Goal: Communication & Community: Participate in discussion

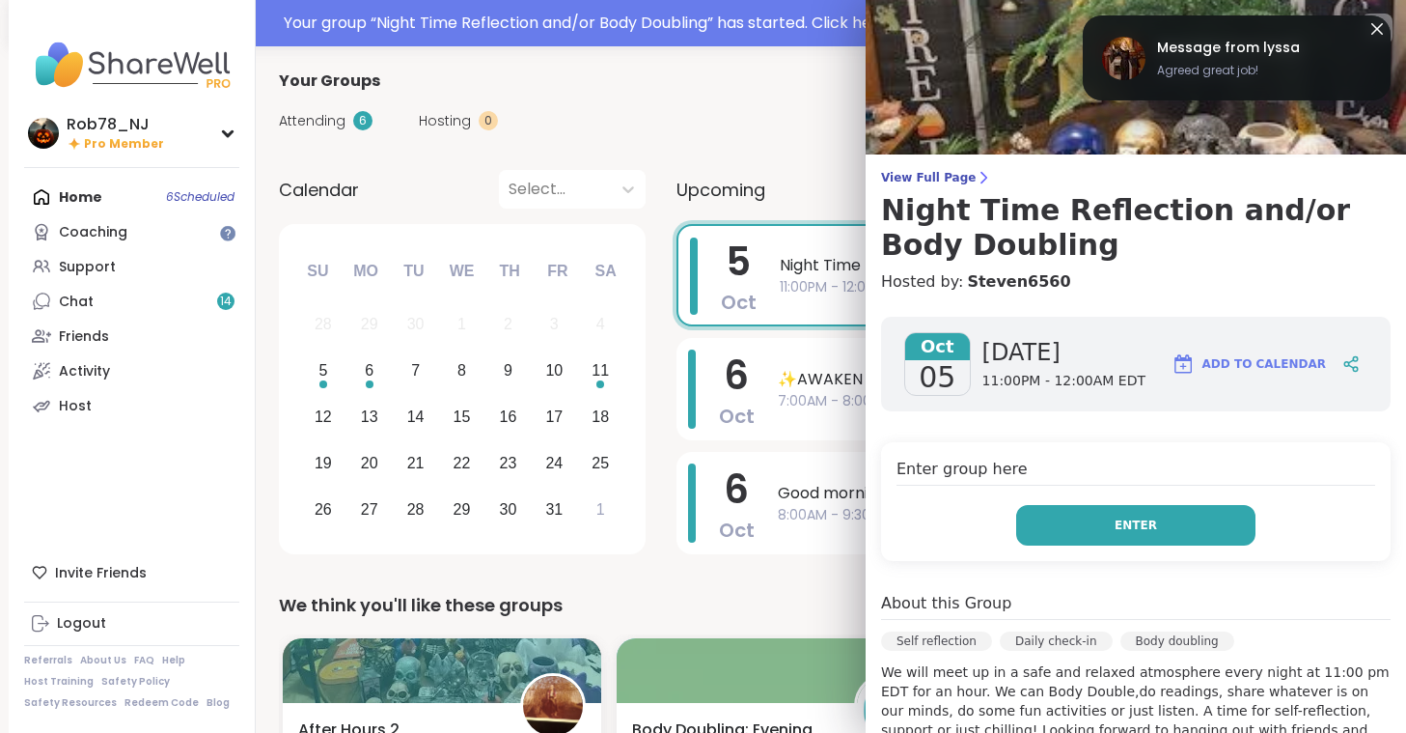
click at [1133, 517] on span "Enter" at bounding box center [1136, 524] width 42 height 17
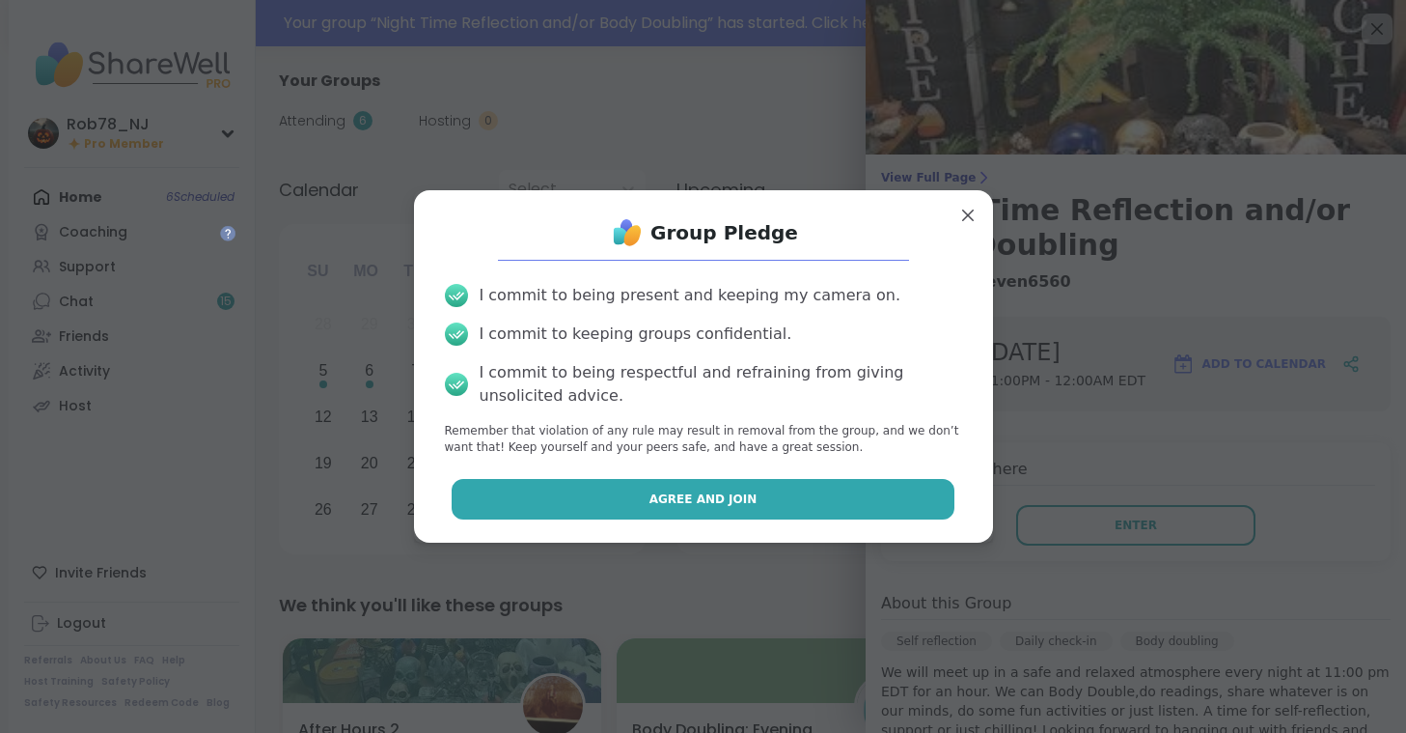
click at [689, 500] on span "Agree and Join" at bounding box center [704, 498] width 108 height 17
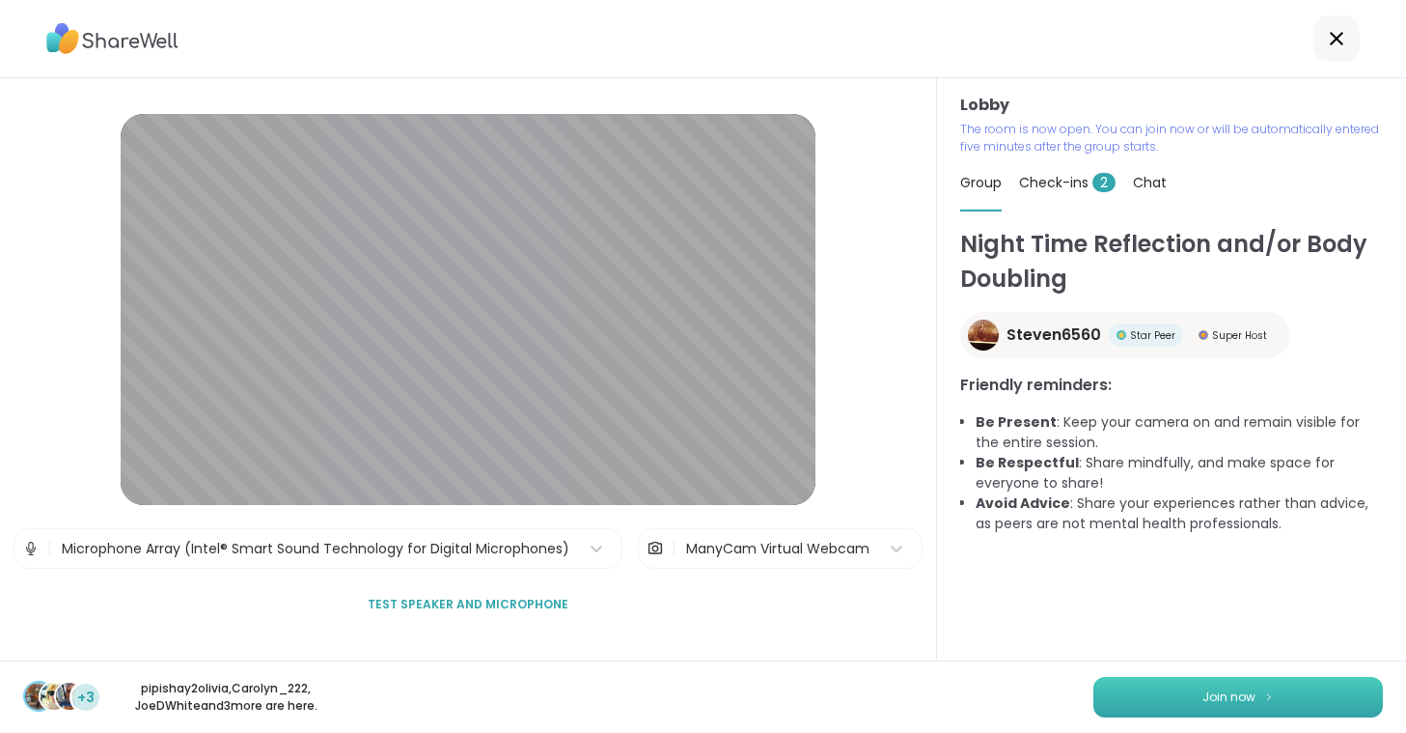
click at [1259, 696] on button "Join now" at bounding box center [1239, 697] width 290 height 41
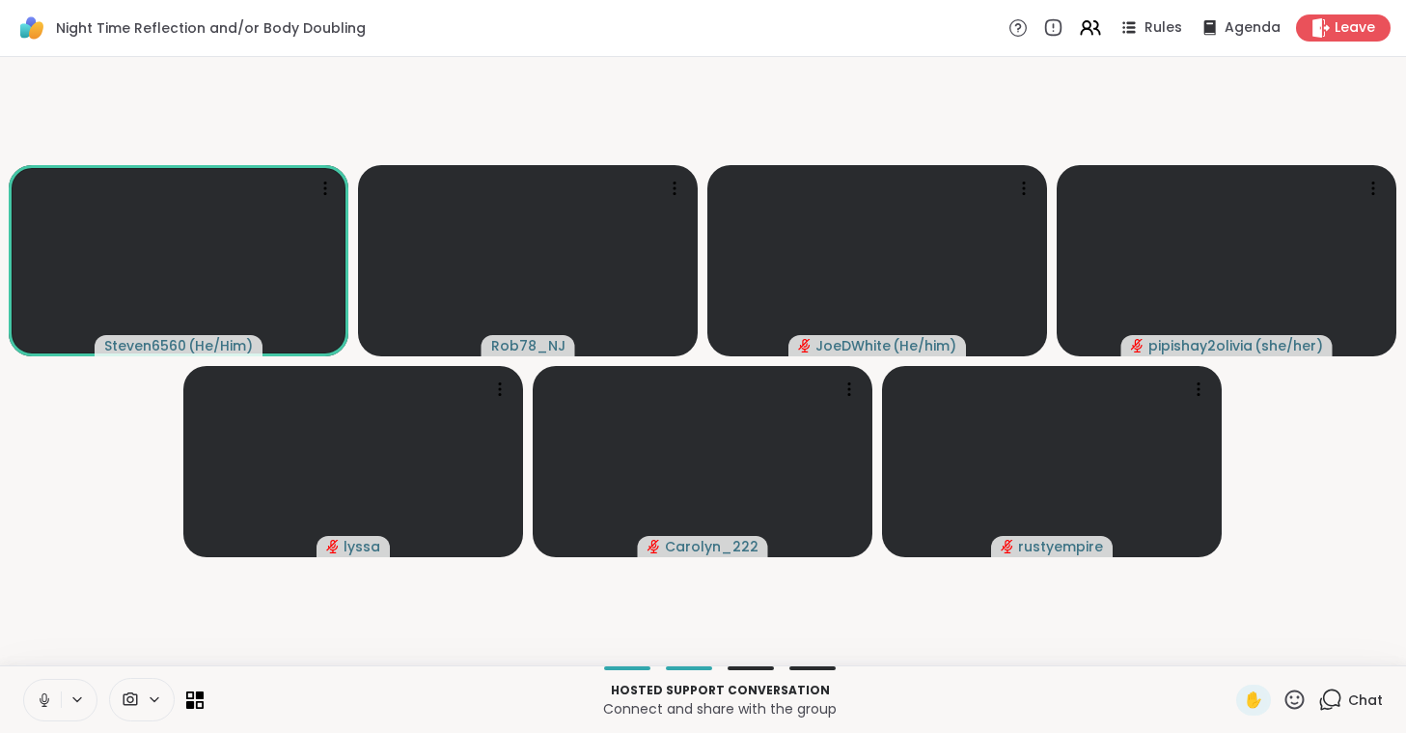
click at [44, 696] on icon at bounding box center [44, 699] width 17 height 17
click at [143, 696] on span at bounding box center [128, 699] width 37 height 18
click at [145, 628] on div "ManyCam Virtual Webcam" at bounding box center [176, 630] width 206 height 23
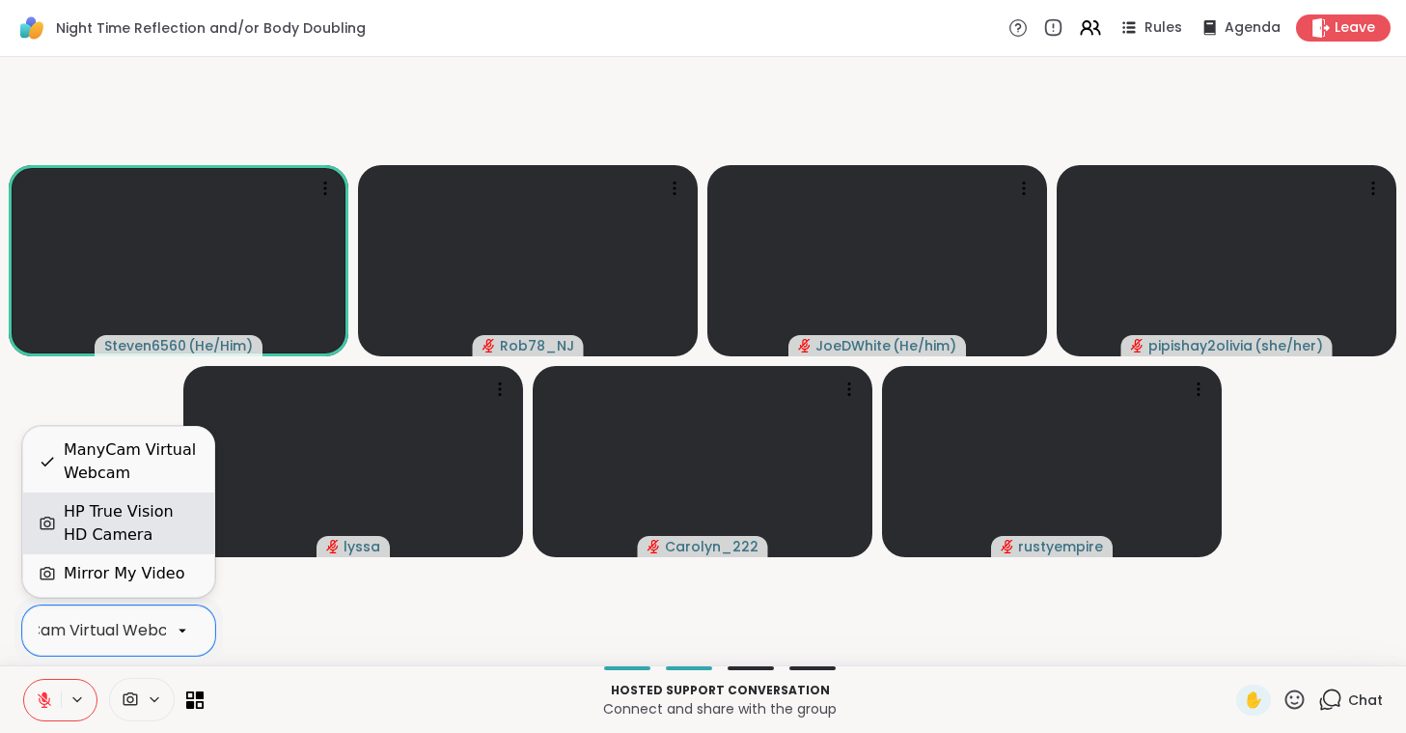
click at [145, 519] on div "HP True Vision HD Camera" at bounding box center [131, 523] width 135 height 46
